Goal: Information Seeking & Learning: Learn about a topic

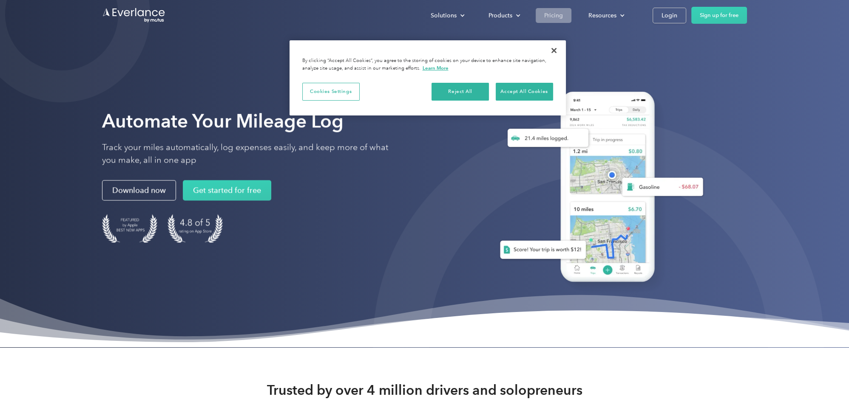
click at [544, 17] on div "Pricing" at bounding box center [553, 15] width 19 height 11
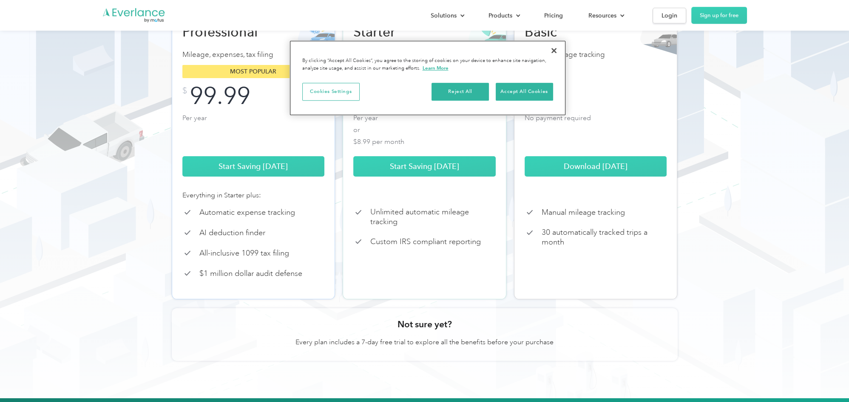
scroll to position [153, 0]
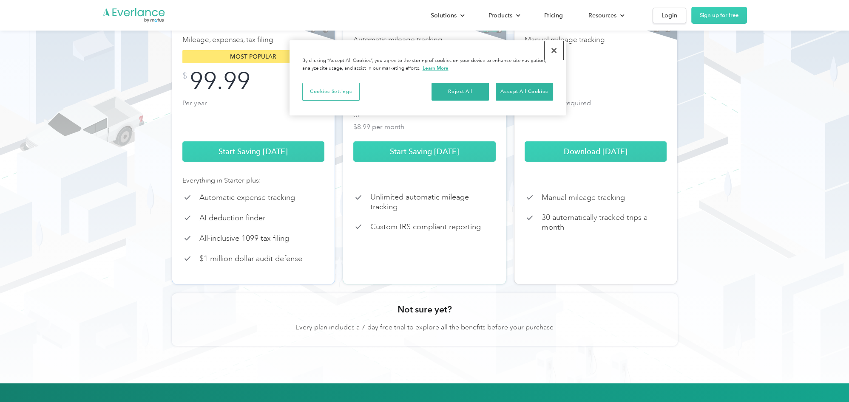
click at [556, 49] on button "Close" at bounding box center [553, 50] width 19 height 19
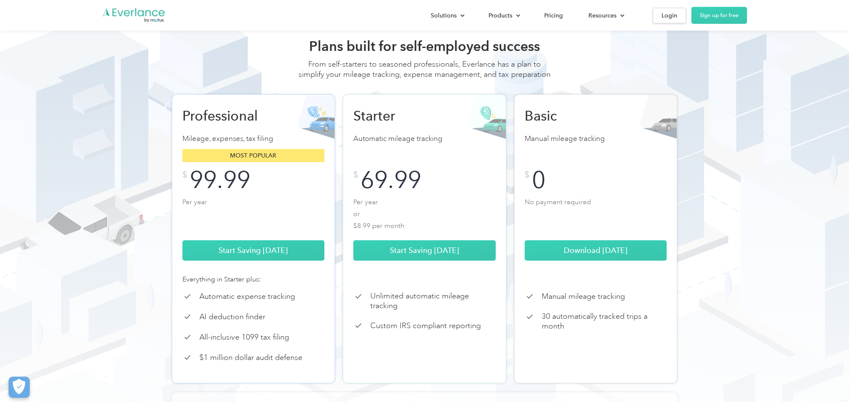
scroll to position [0, 0]
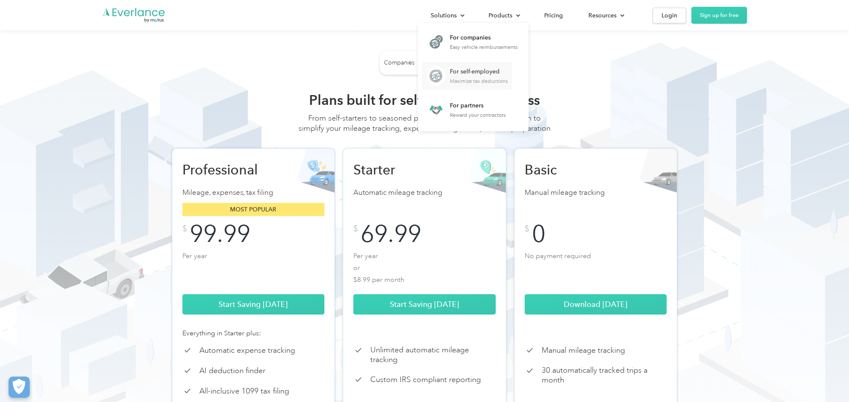
click at [456, 74] on div "For self-employed" at bounding box center [479, 72] width 58 height 8
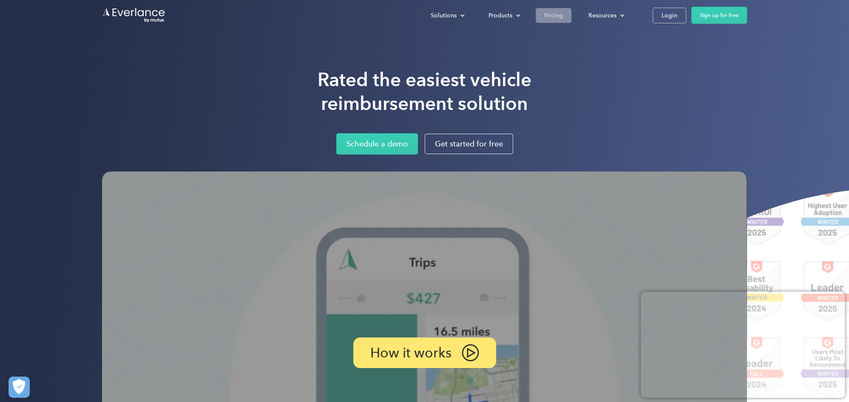
click at [544, 16] on div "Pricing" at bounding box center [553, 15] width 19 height 11
